Goal: Navigation & Orientation: Find specific page/section

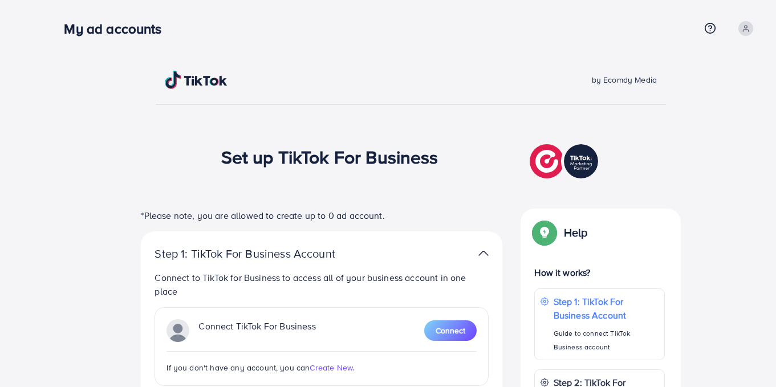
scroll to position [171, 0]
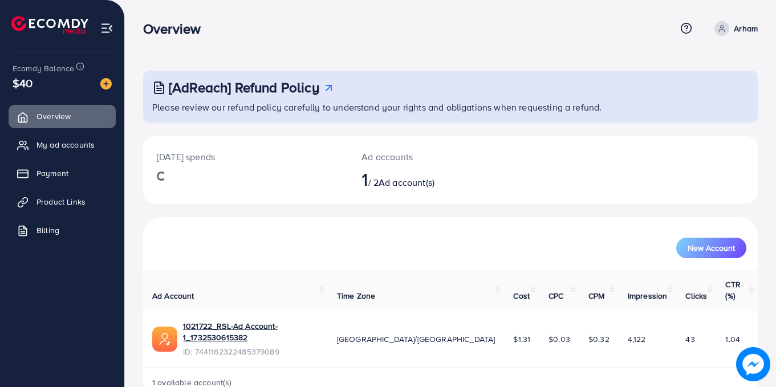
scroll to position [5, 0]
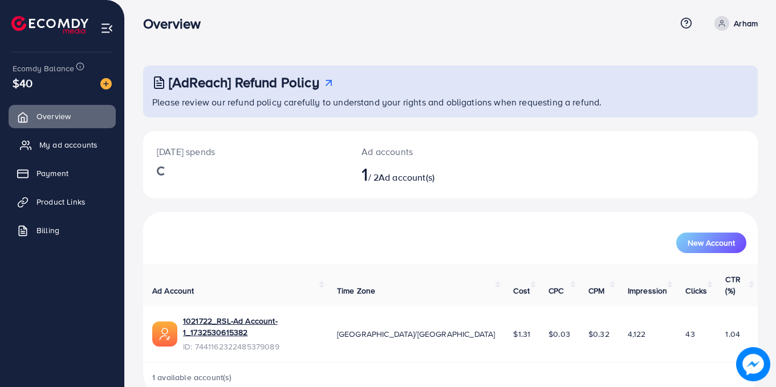
click at [62, 145] on span "My ad accounts" at bounding box center [68, 144] width 58 height 11
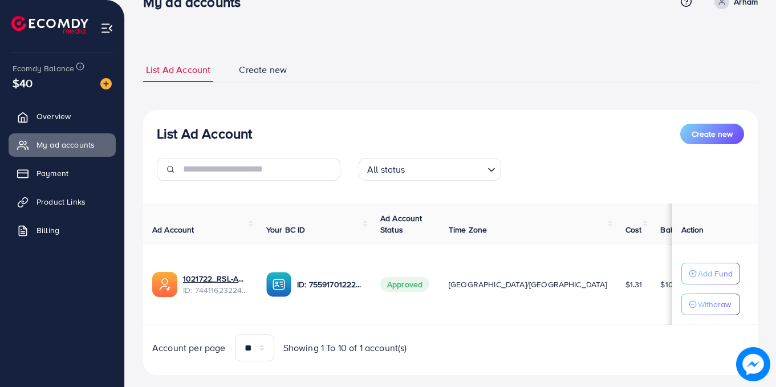
scroll to position [47, 0]
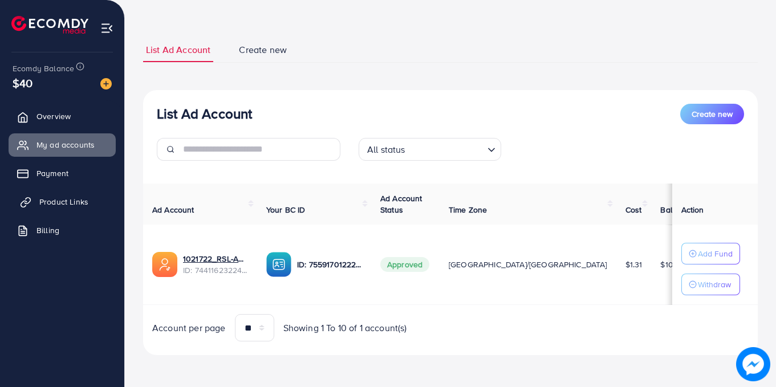
click at [64, 197] on span "Product Links" at bounding box center [63, 201] width 49 height 11
